Goal: Information Seeking & Learning: Learn about a topic

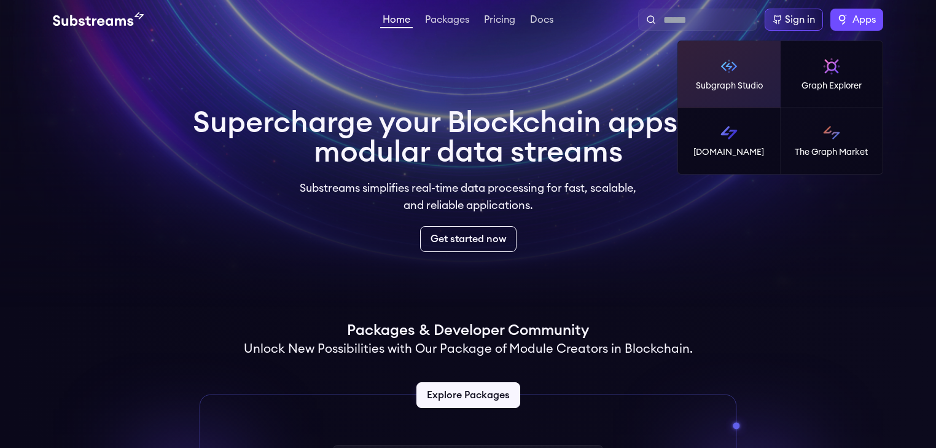
click at [755, 81] on p "Subgraph Studio" at bounding box center [729, 86] width 67 height 12
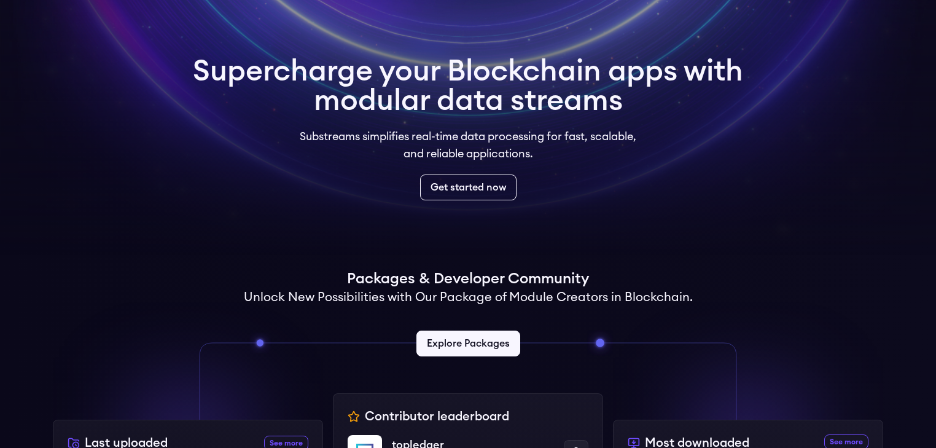
scroll to position [295, 0]
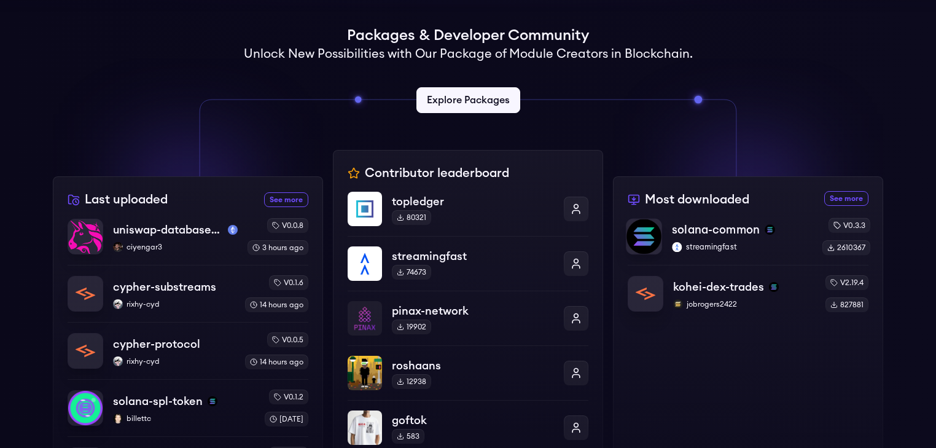
click at [694, 231] on p "solana-common" at bounding box center [716, 229] width 88 height 17
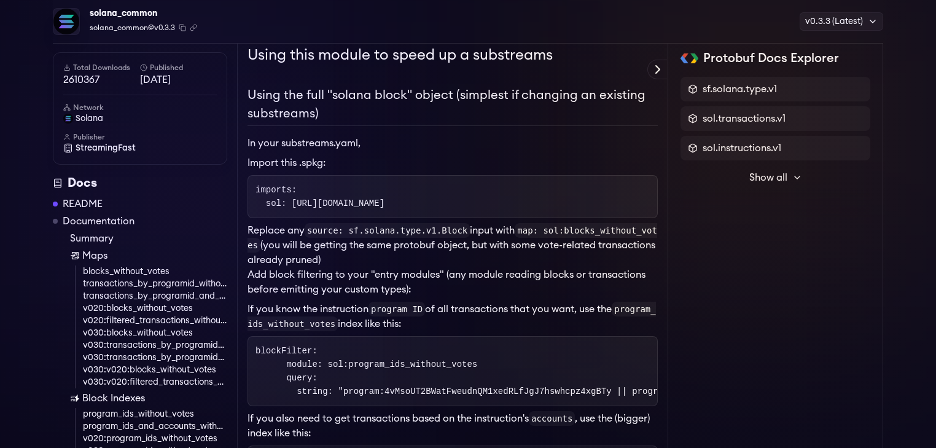
scroll to position [196, 0]
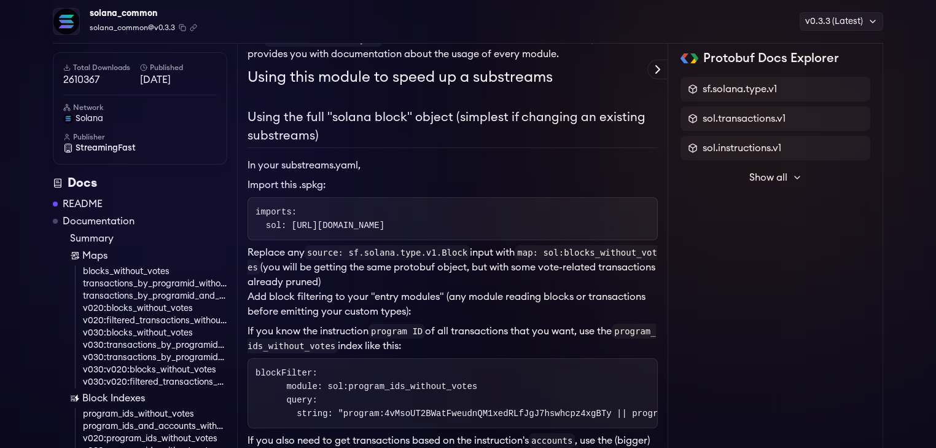
click at [779, 175] on span "Show all" at bounding box center [768, 177] width 38 height 15
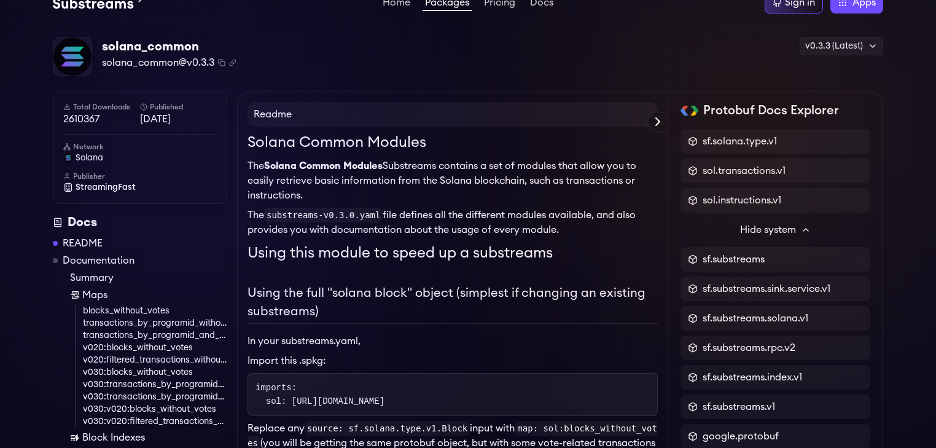
scroll to position [0, 0]
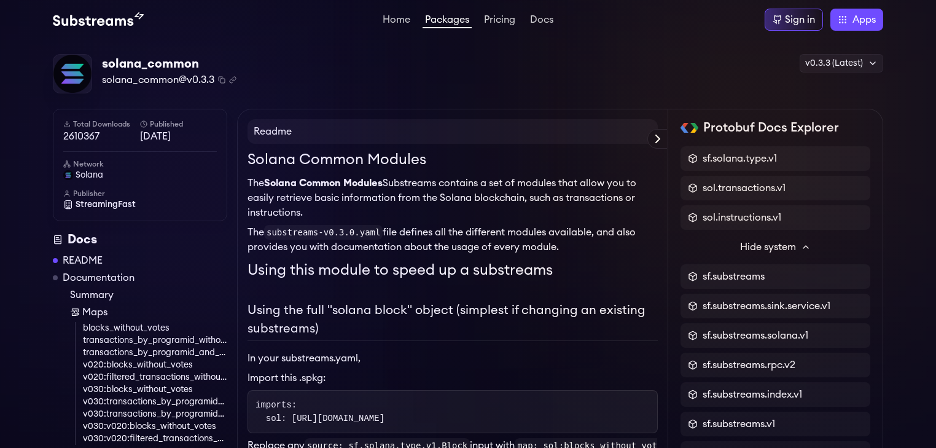
click at [80, 20] on img at bounding box center [98, 19] width 91 height 15
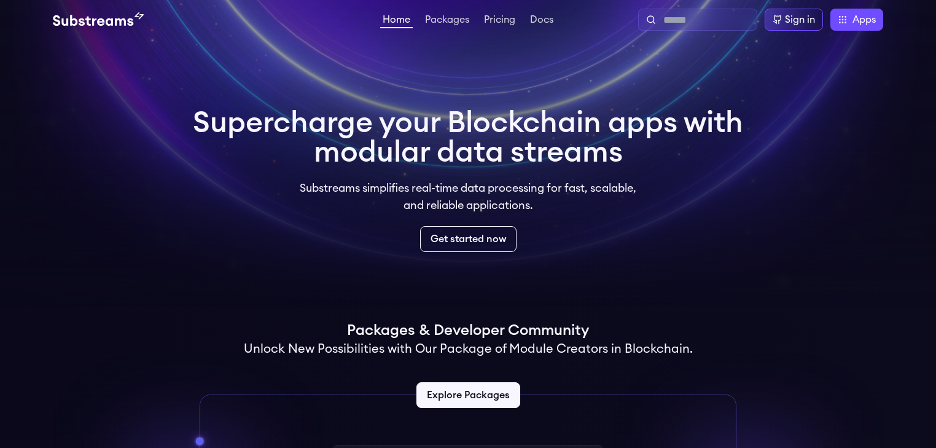
click at [737, 22] on input "text" at bounding box center [707, 20] width 88 height 15
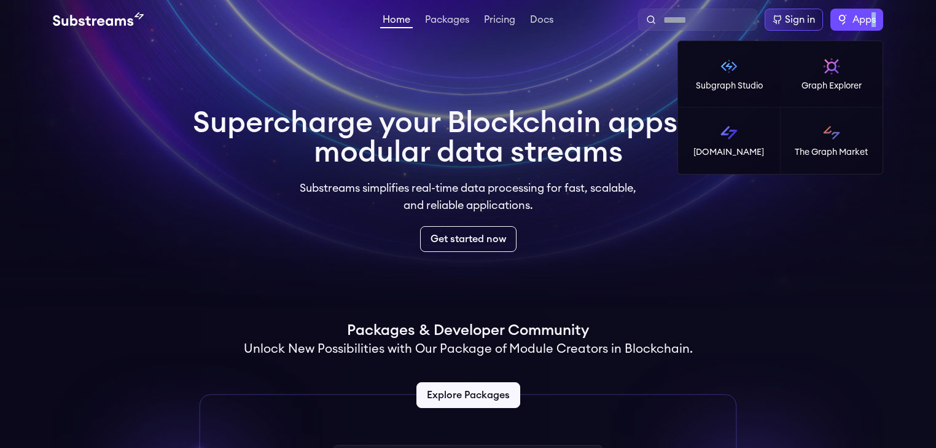
click at [873, 12] on label "Apps" at bounding box center [856, 20] width 53 height 22
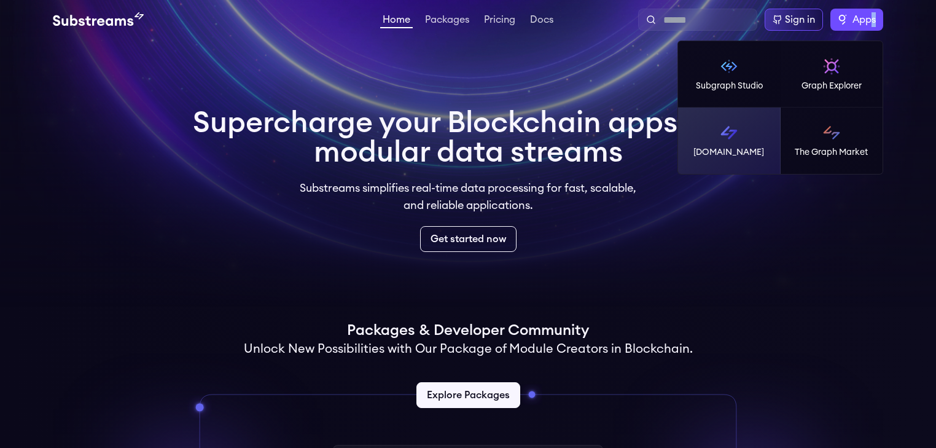
click at [738, 153] on p "[DOMAIN_NAME]" at bounding box center [728, 152] width 71 height 12
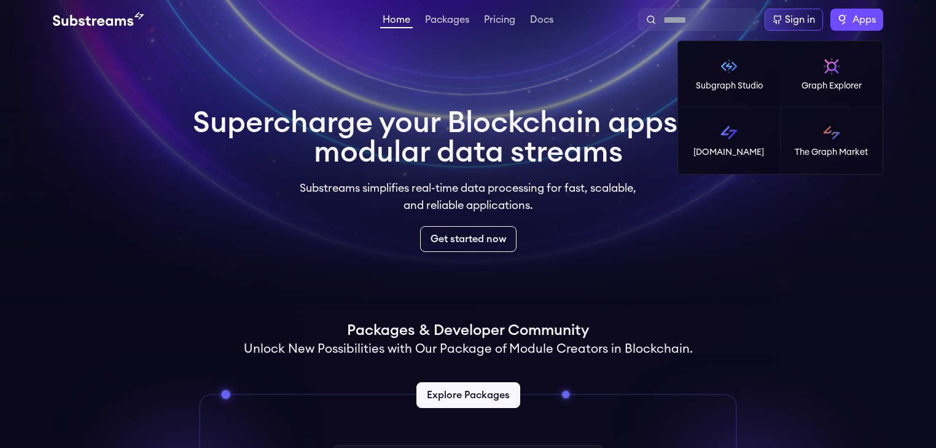
click at [858, 24] on span "Apps" at bounding box center [863, 19] width 23 height 15
click at [842, 23] on label "Apps" at bounding box center [856, 20] width 53 height 22
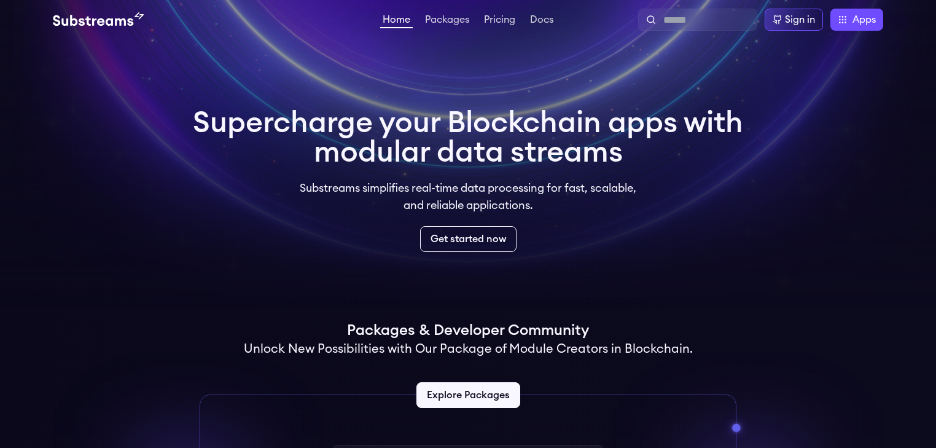
click at [543, 142] on h1 "Supercharge your Blockchain apps with modular data streams" at bounding box center [468, 137] width 550 height 59
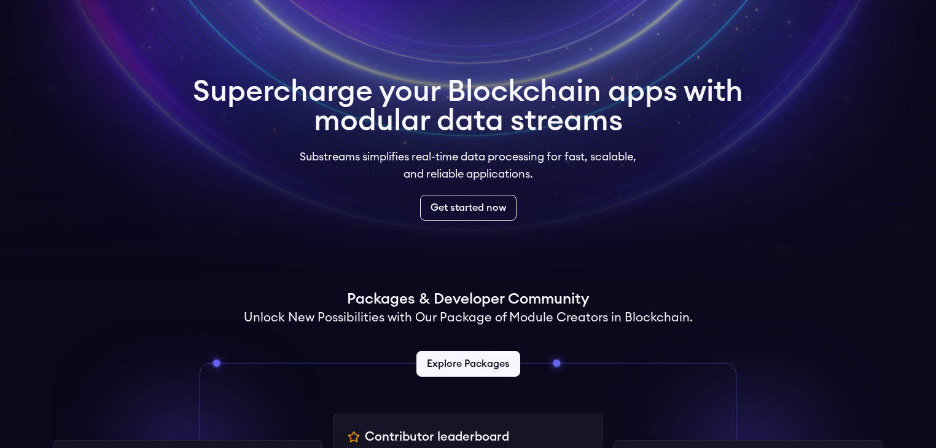
scroll to position [49, 0]
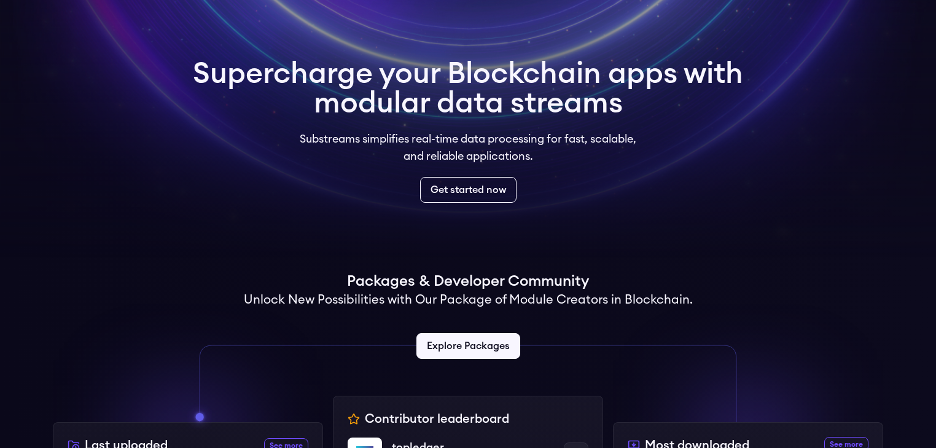
click at [472, 204] on div "Supercharge your Blockchain apps with modular data streams Substreams simplifie…" at bounding box center [468, 130] width 570 height 163
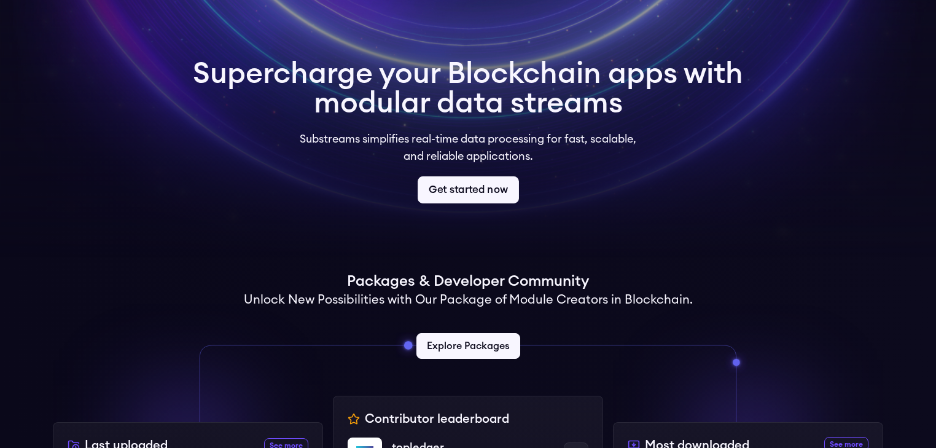
click at [481, 192] on link "Get started now" at bounding box center [468, 189] width 101 height 27
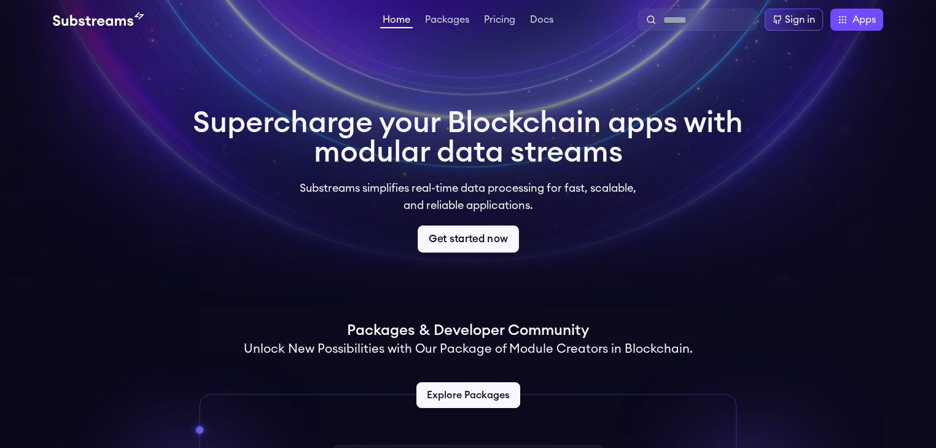
click at [458, 235] on link "Get started now" at bounding box center [468, 238] width 101 height 27
click at [485, 238] on link "Get started now" at bounding box center [468, 238] width 101 height 27
